Goal: Navigation & Orientation: Find specific page/section

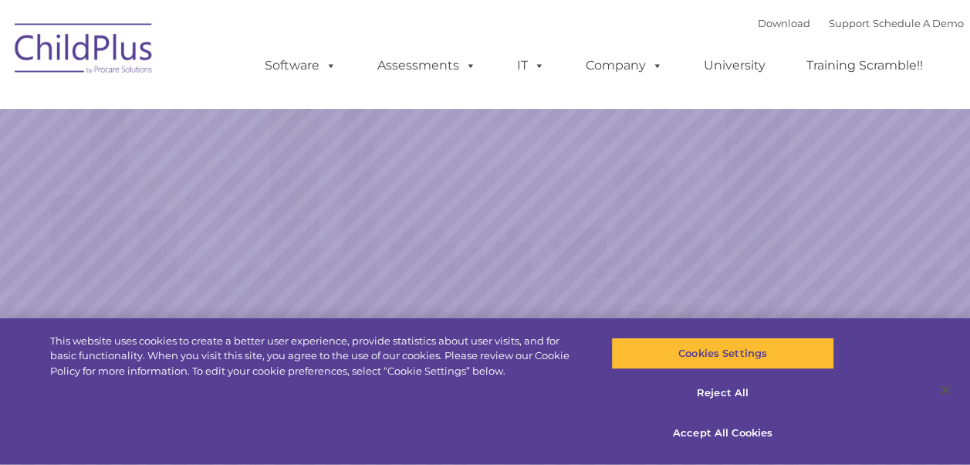
select select "MEDIUM"
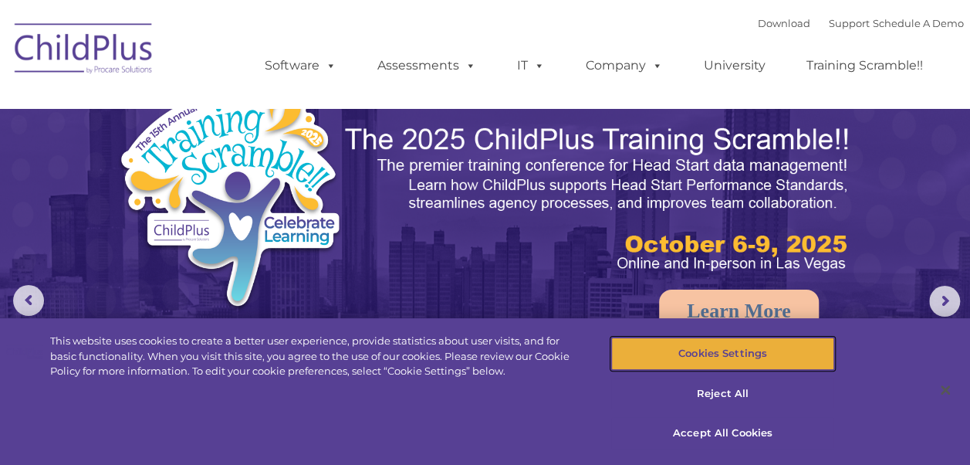
click at [698, 355] on button "Cookies Settings" at bounding box center [722, 353] width 223 height 32
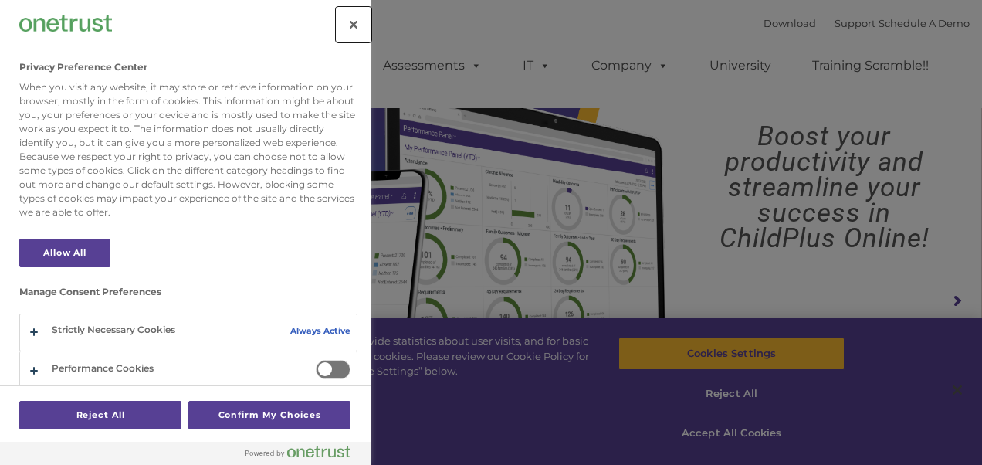
click at [358, 19] on button "Close" at bounding box center [353, 25] width 34 height 34
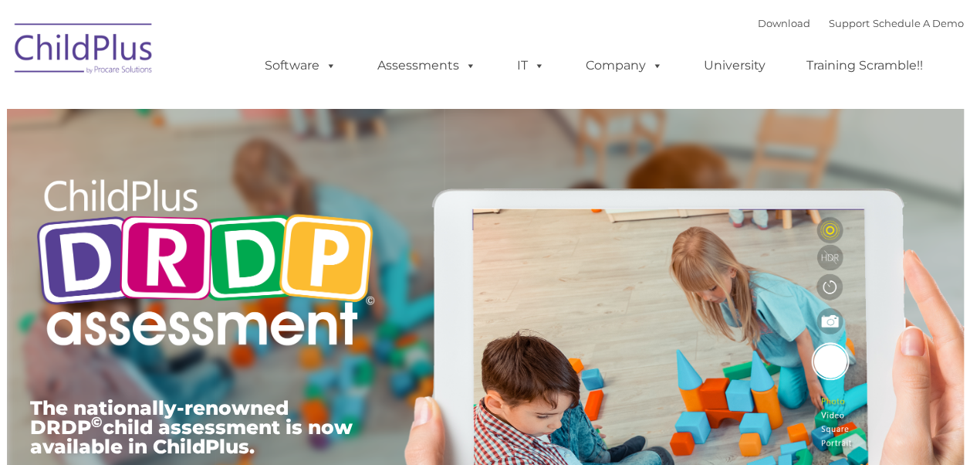
type input ""
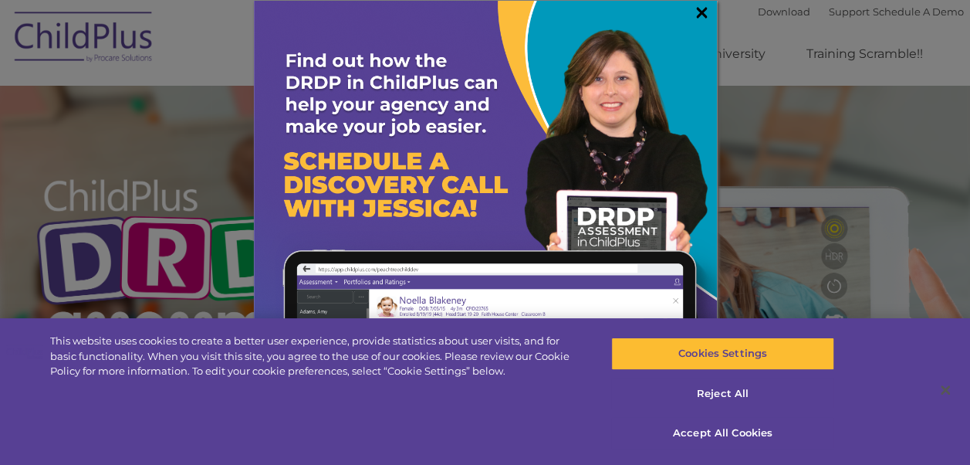
click at [703, 12] on link "×" at bounding box center [702, 12] width 18 height 15
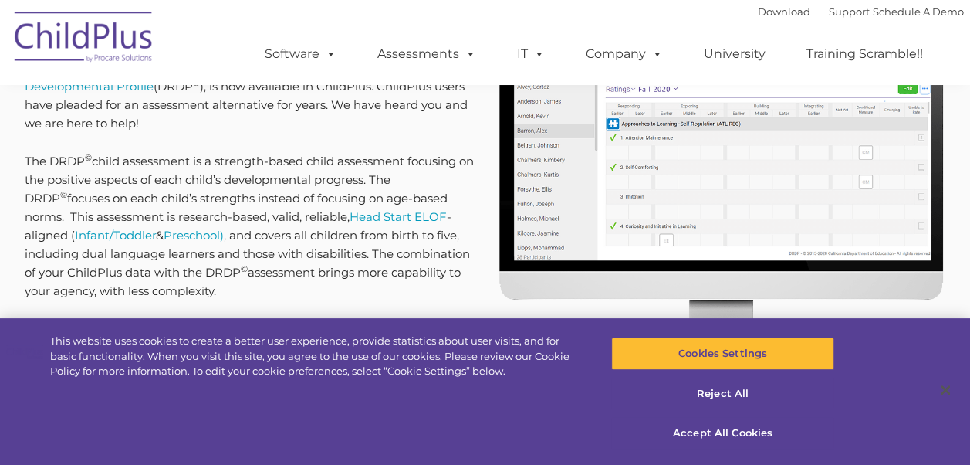
scroll to position [741, 0]
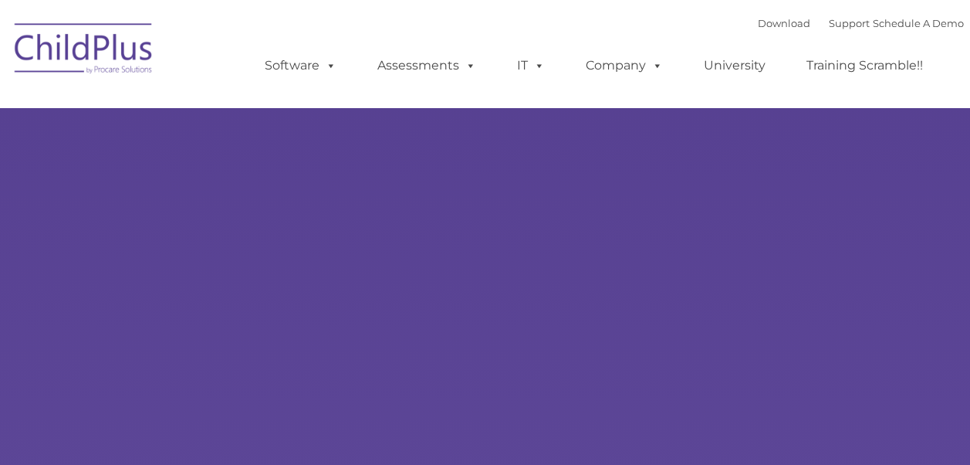
type input ""
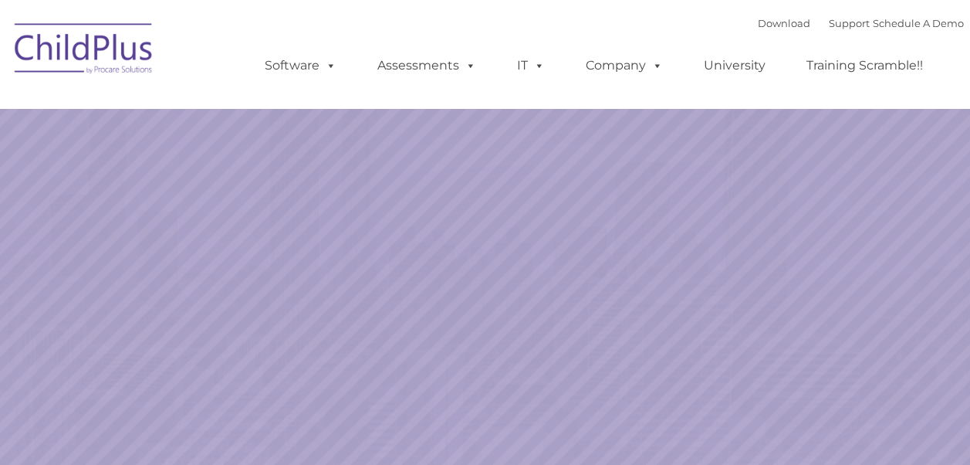
select select "MEDIUM"
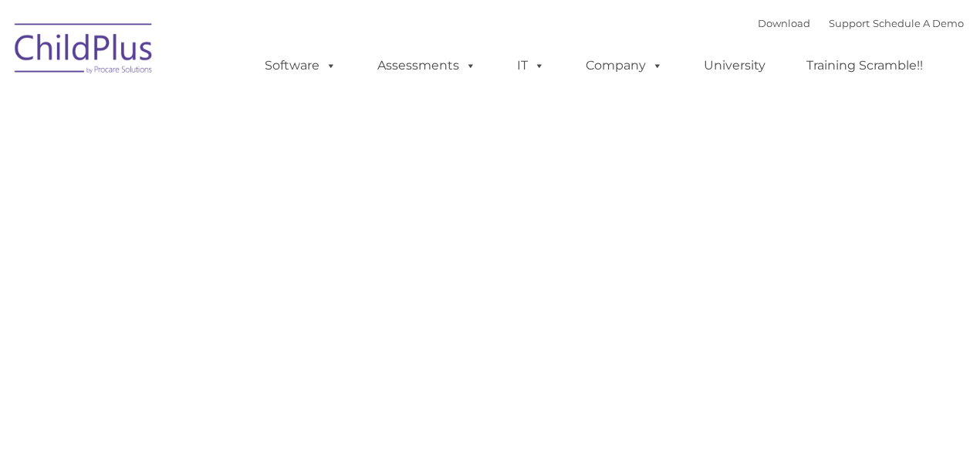
type input ""
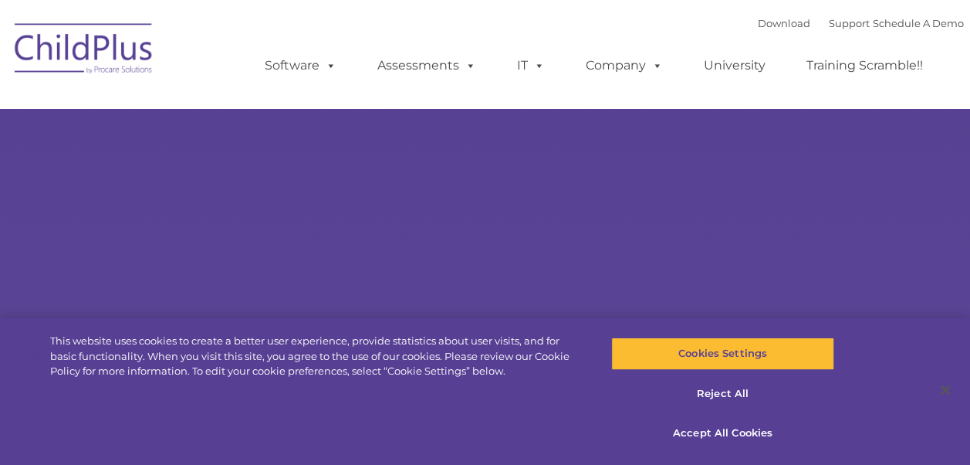
select select "MEDIUM"
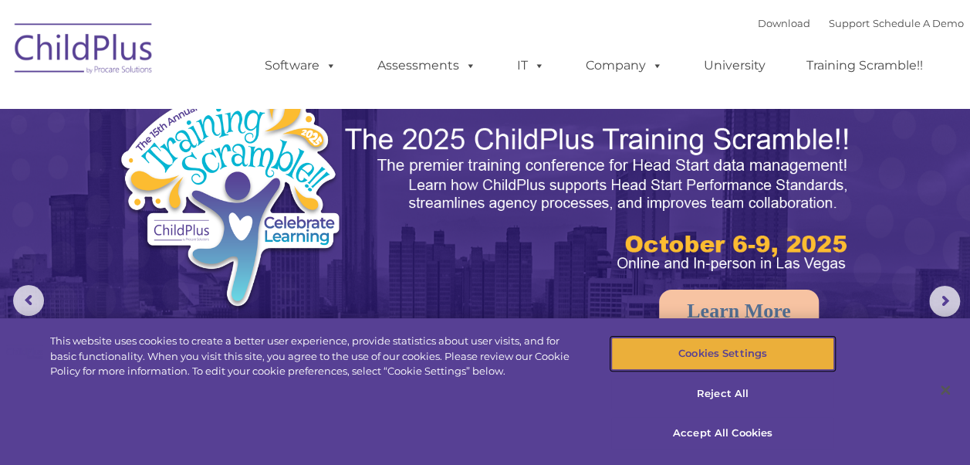
click at [676, 350] on button "Cookies Settings" at bounding box center [722, 353] width 223 height 32
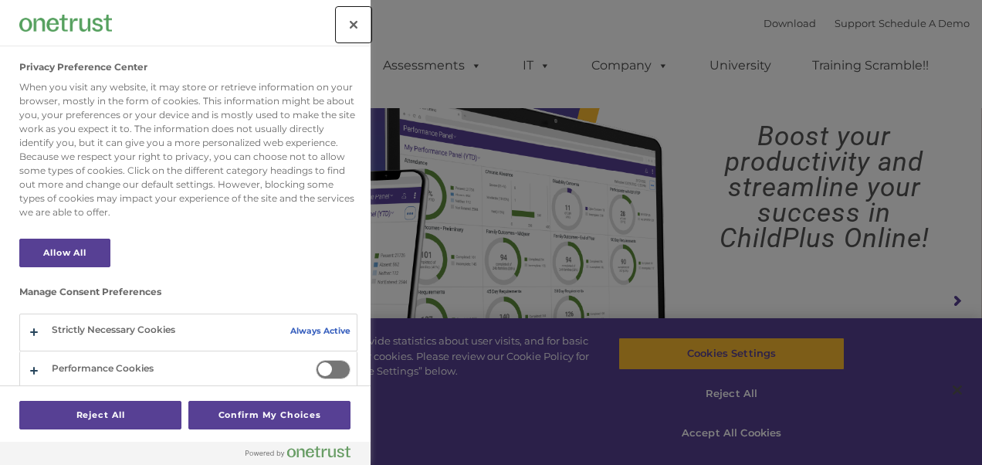
click at [349, 18] on button "Close" at bounding box center [353, 25] width 34 height 34
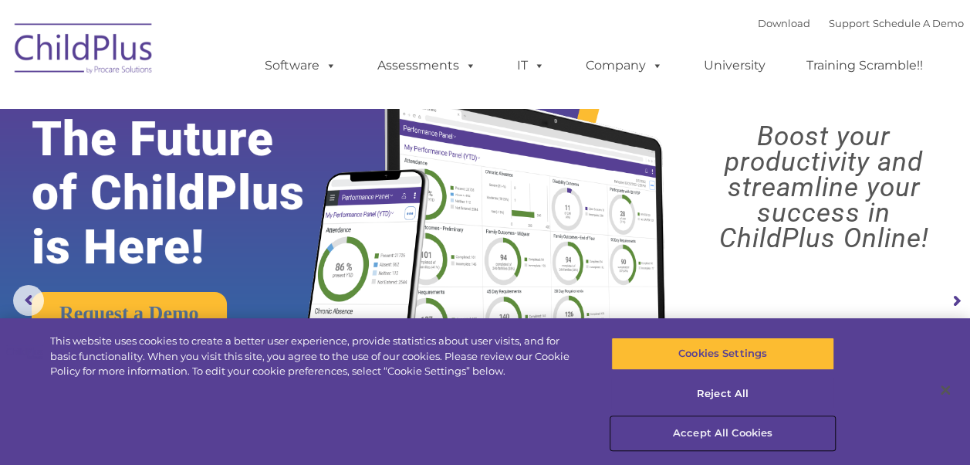
click at [704, 434] on button "Accept All Cookies" at bounding box center [722, 433] width 223 height 32
